Goal: Find specific page/section: Find specific page/section

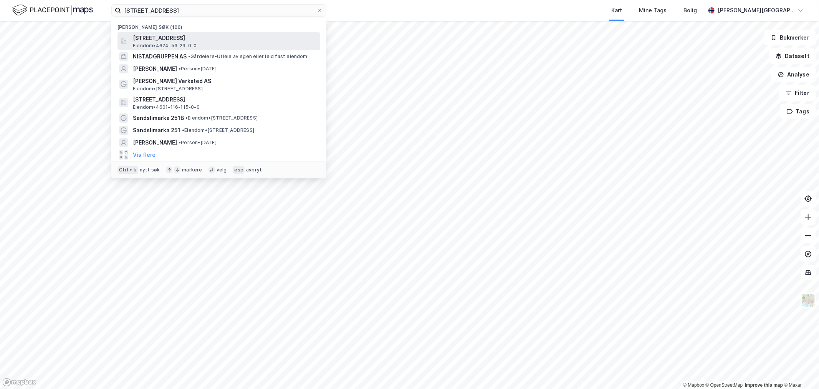
click at [197, 41] on span "[STREET_ADDRESS]" at bounding box center [225, 37] width 184 height 9
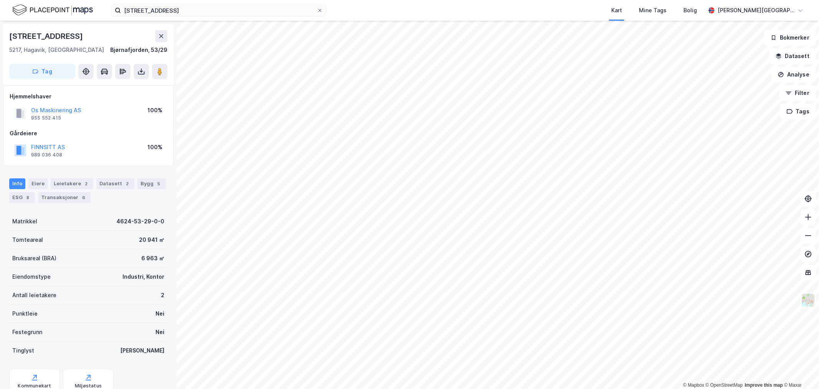
click at [51, 12] on img at bounding box center [52, 9] width 81 height 13
